Goal: Check status

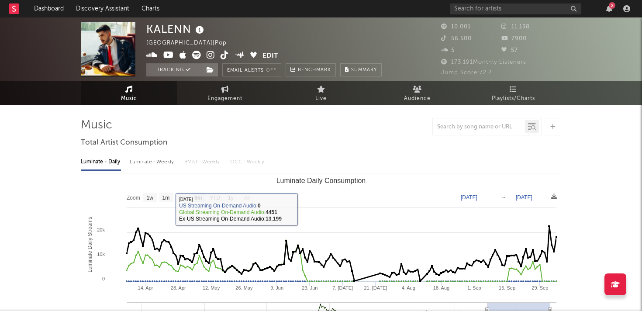
select select "6m"
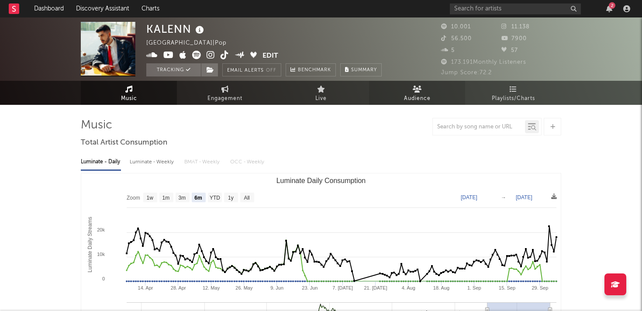
click at [410, 101] on span "Audience" at bounding box center [417, 98] width 27 height 10
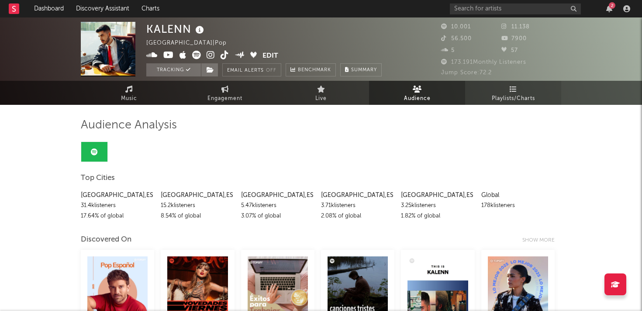
click at [509, 100] on span "Playlists/Charts" at bounding box center [513, 98] width 43 height 10
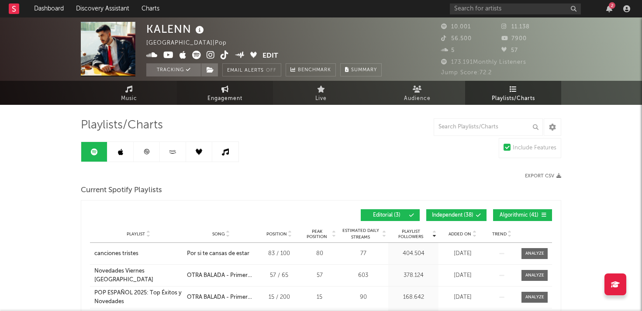
click at [233, 98] on span "Engagement" at bounding box center [225, 98] width 35 height 10
select select "1w"
